Goal: Information Seeking & Learning: Learn about a topic

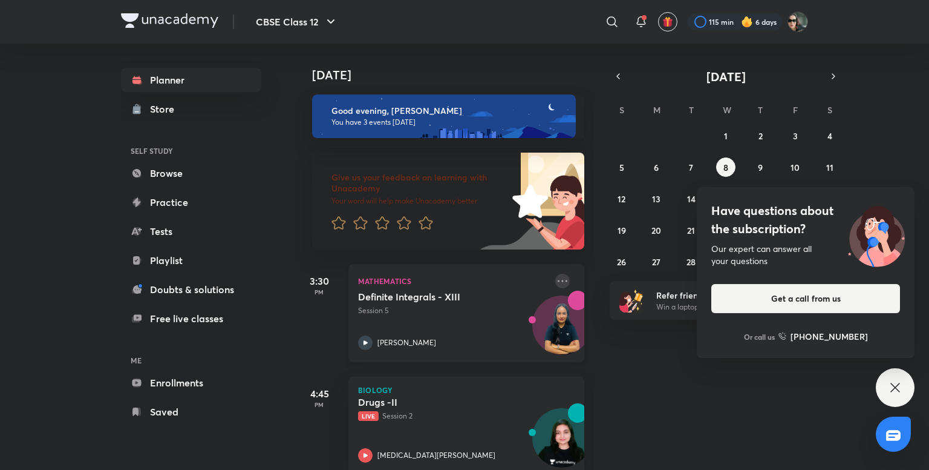
click at [558, 281] on icon at bounding box center [563, 281] width 10 height 2
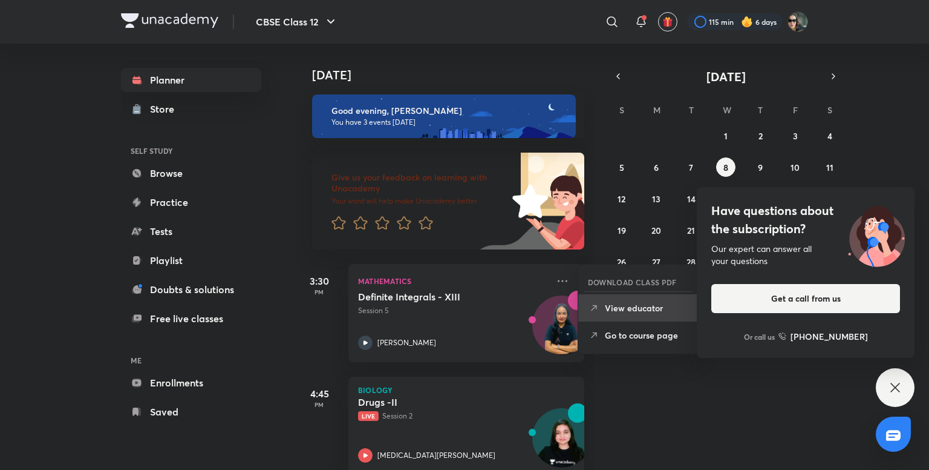
click at [608, 304] on p "View educator" at bounding box center [647, 307] width 84 height 13
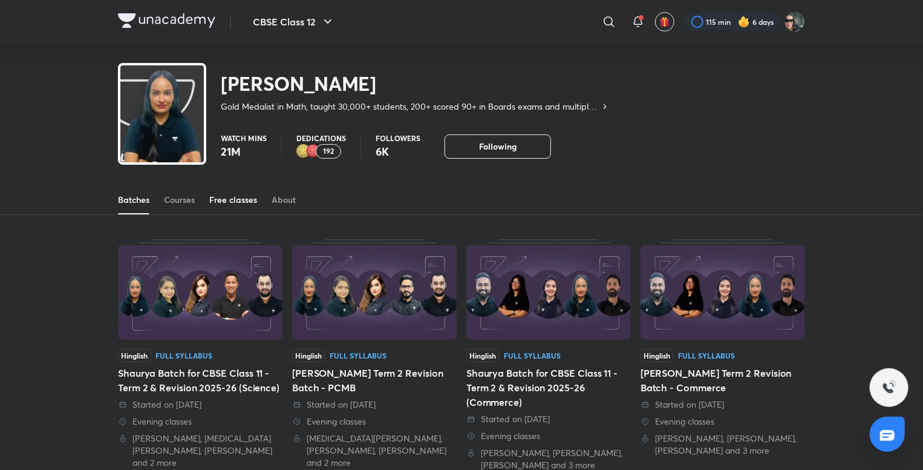
click at [249, 205] on div "Free classes" at bounding box center [233, 200] width 48 height 12
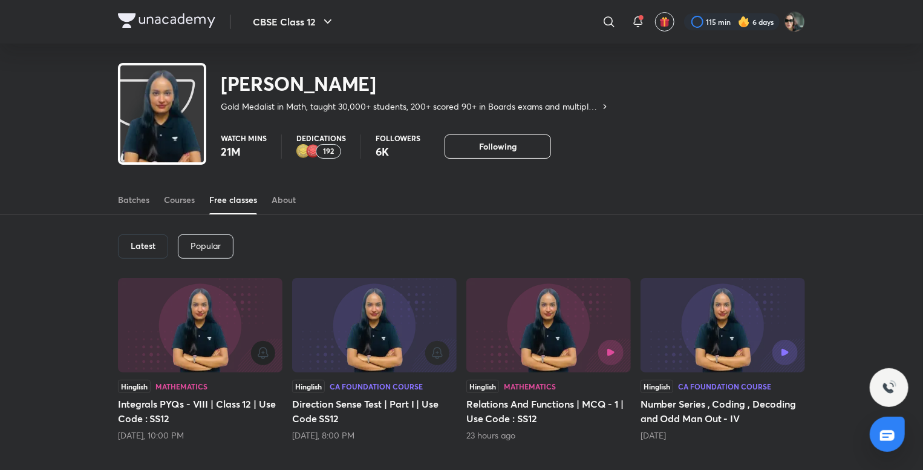
click at [264, 352] on icon "button" at bounding box center [263, 352] width 2 height 0
click at [168, 19] on img at bounding box center [166, 20] width 97 height 15
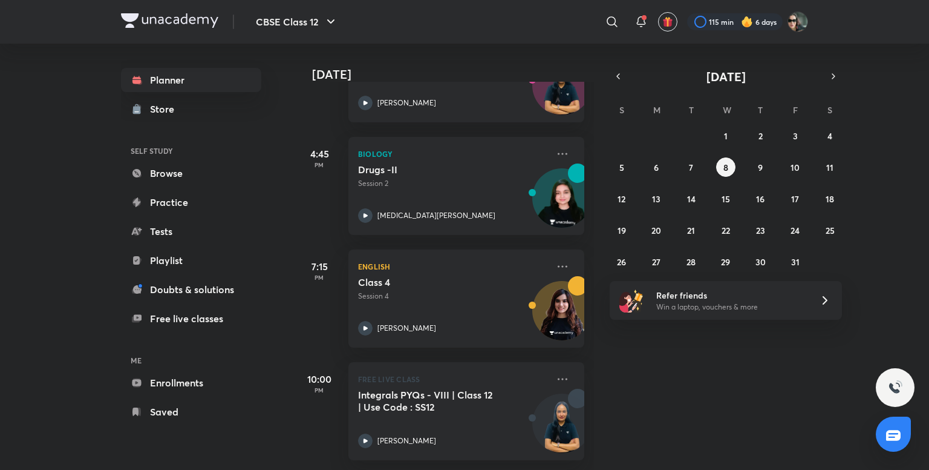
click at [794, 395] on div "Today Good evening, Arihant You have 4 events today Give us your feedback on le…" at bounding box center [611, 257] width 632 height 426
click at [524, 35] on div "​" at bounding box center [513, 21] width 223 height 29
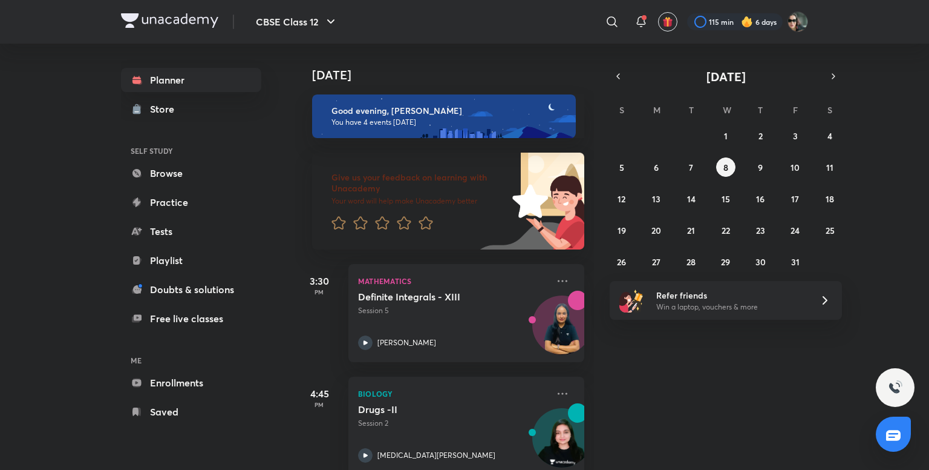
scroll to position [249, 12]
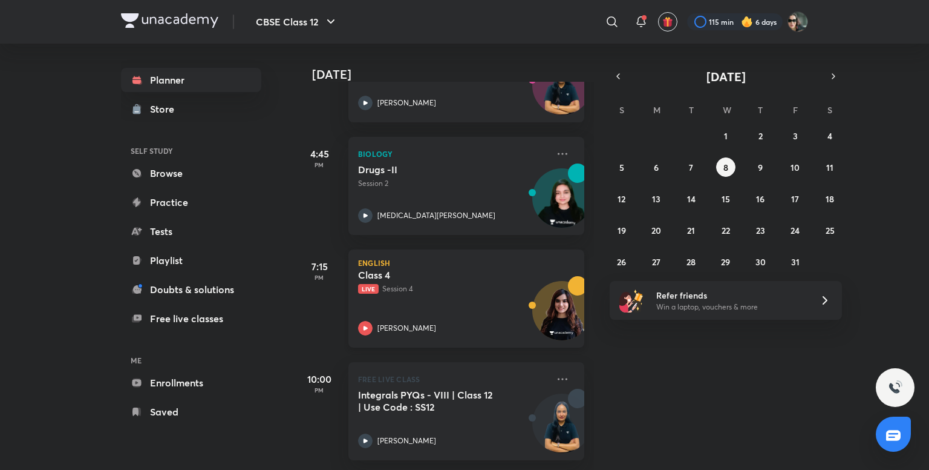
click at [456, 284] on p "Live Session 4" at bounding box center [453, 288] width 190 height 11
